Goal: Information Seeking & Learning: Learn about a topic

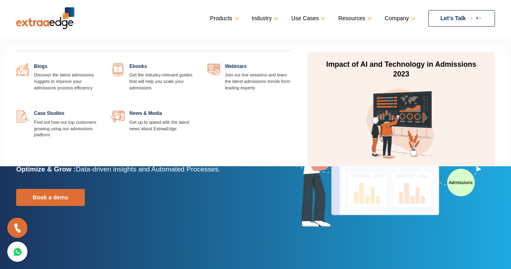
click at [99, 110] on link at bounding box center [99, 110] width 0 height 0
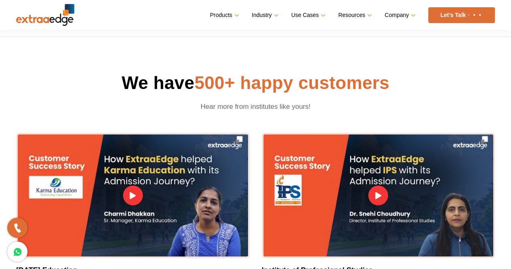
scroll to position [40, 0]
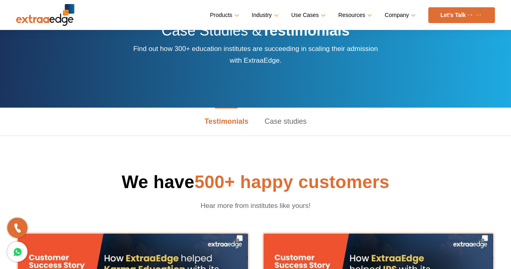
click at [285, 125] on link "Case studies" at bounding box center [286, 121] width 58 height 28
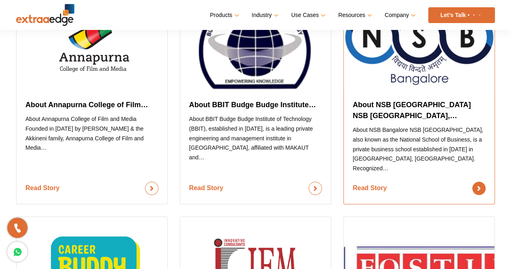
scroll to position [0, 0]
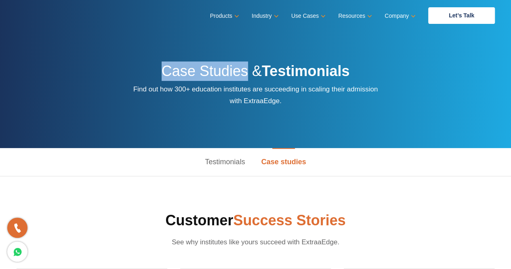
drag, startPoint x: 158, startPoint y: 70, endPoint x: 246, endPoint y: 70, distance: 88.1
click at [246, 70] on h2 "Case Studies & Testimonials" at bounding box center [255, 72] width 246 height 22
copy h2 "Case Studies"
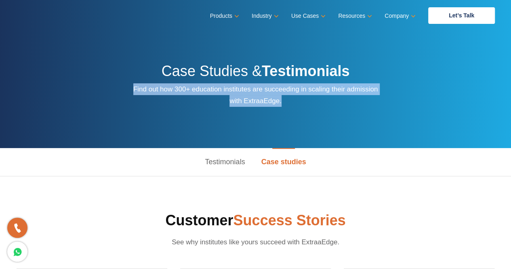
drag, startPoint x: 131, startPoint y: 91, endPoint x: 283, endPoint y: 105, distance: 152.6
click at [283, 105] on div "Case Studies & Testimonials Find out how 300+ education institutes are succeedi…" at bounding box center [255, 74] width 511 height 148
copy p "Find out how 300+ education institutes are succeeding in scaling their admissio…"
click at [373, 120] on div "Case Studies & Testimonials Find out how 300+ education institutes are succeedi…" at bounding box center [255, 74] width 511 height 148
click at [104, 119] on div "Case Studies & Testimonials Find out how 300+ education institutes are succeedi…" at bounding box center [255, 74] width 511 height 148
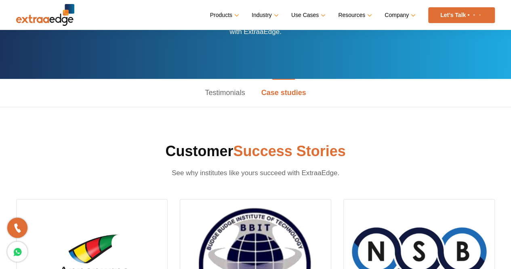
scroll to position [81, 0]
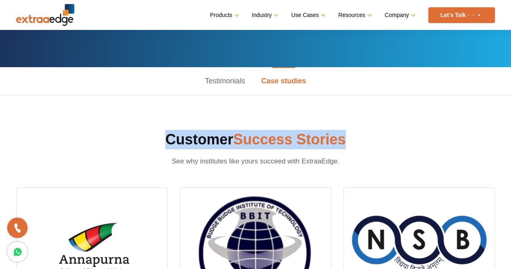
drag, startPoint x: 286, startPoint y: 138, endPoint x: 151, endPoint y: 137, distance: 135.3
click at [151, 137] on h2 "Customer Success Stories" at bounding box center [255, 139] width 479 height 19
copy h2 "Customer Success Stories"
click at [407, 142] on h2 "Customer Success Stories" at bounding box center [255, 139] width 479 height 19
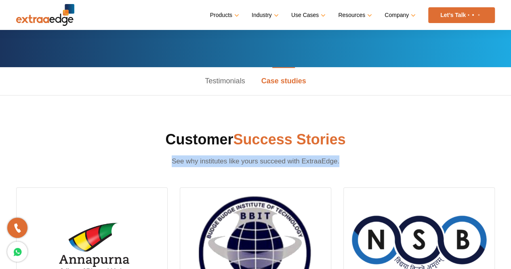
drag, startPoint x: 343, startPoint y: 161, endPoint x: 152, endPoint y: 160, distance: 191.5
click at [152, 160] on p "See why institutes like yours succeed with ExtraaEdge." at bounding box center [255, 161] width 208 height 12
copy p "See why institutes like yours succeed with ExtraaEdge."
click at [56, 144] on h2 "Customer Success Stories" at bounding box center [255, 139] width 479 height 19
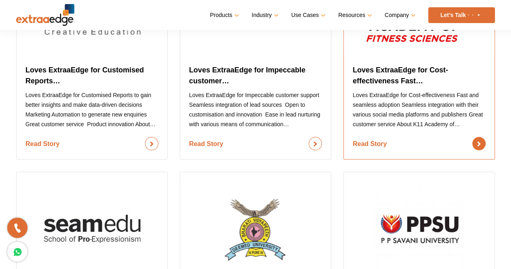
scroll to position [687, 0]
